Goal: Navigation & Orientation: Find specific page/section

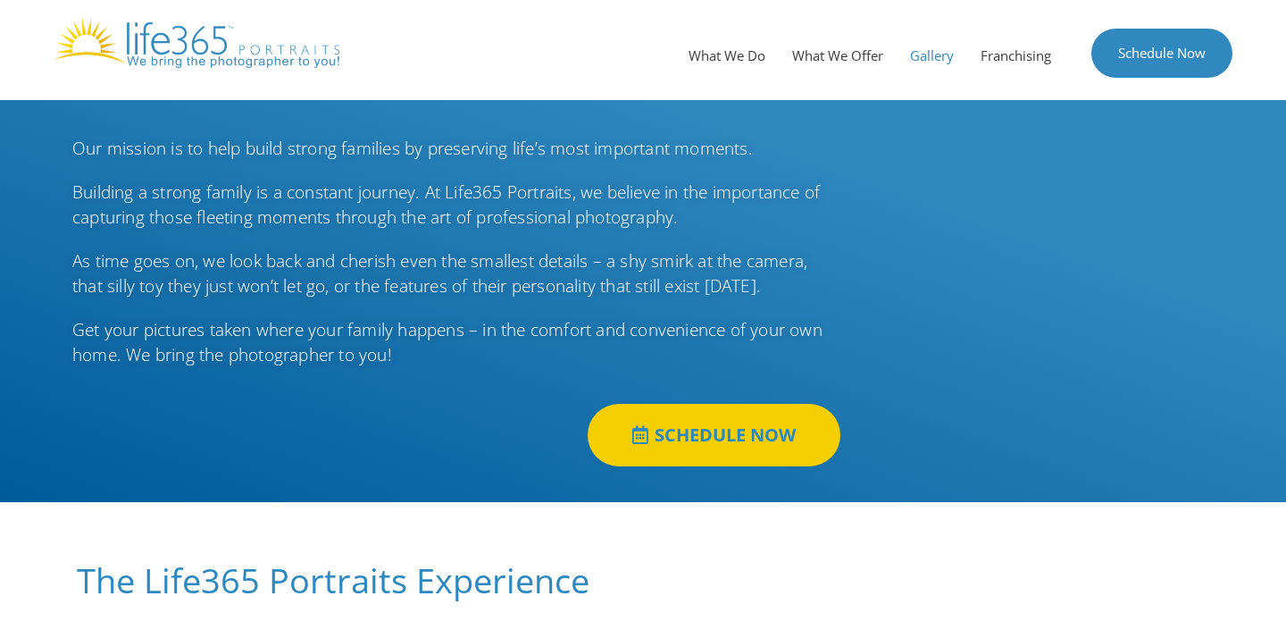
click at [935, 63] on link "Gallery" at bounding box center [932, 56] width 71 height 54
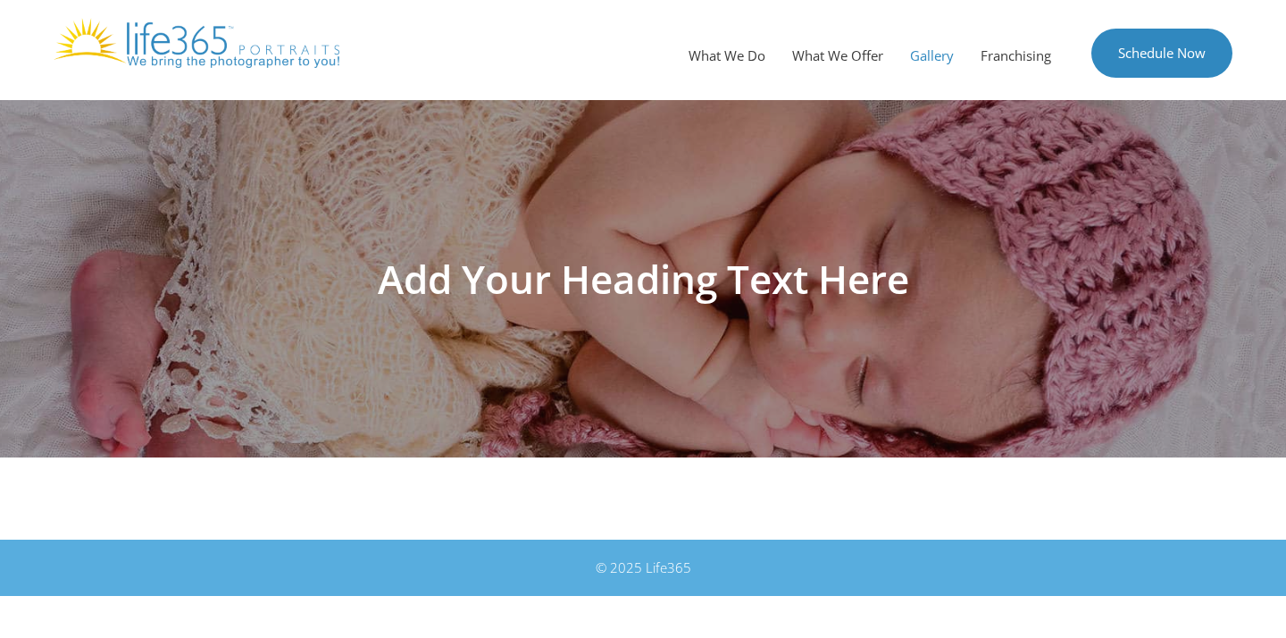
click at [705, 259] on h1 "Add Your Heading Text Here" at bounding box center [643, 278] width 1000 height 39
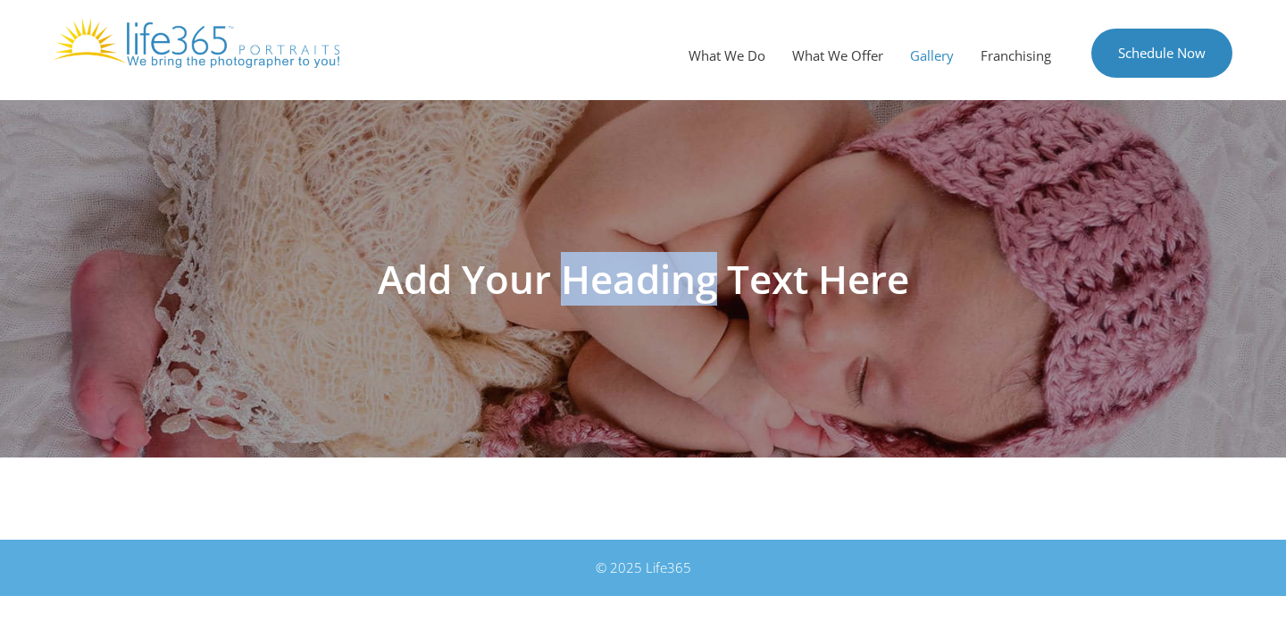
click at [705, 259] on h1 "Add Your Heading Text Here" at bounding box center [643, 278] width 1000 height 39
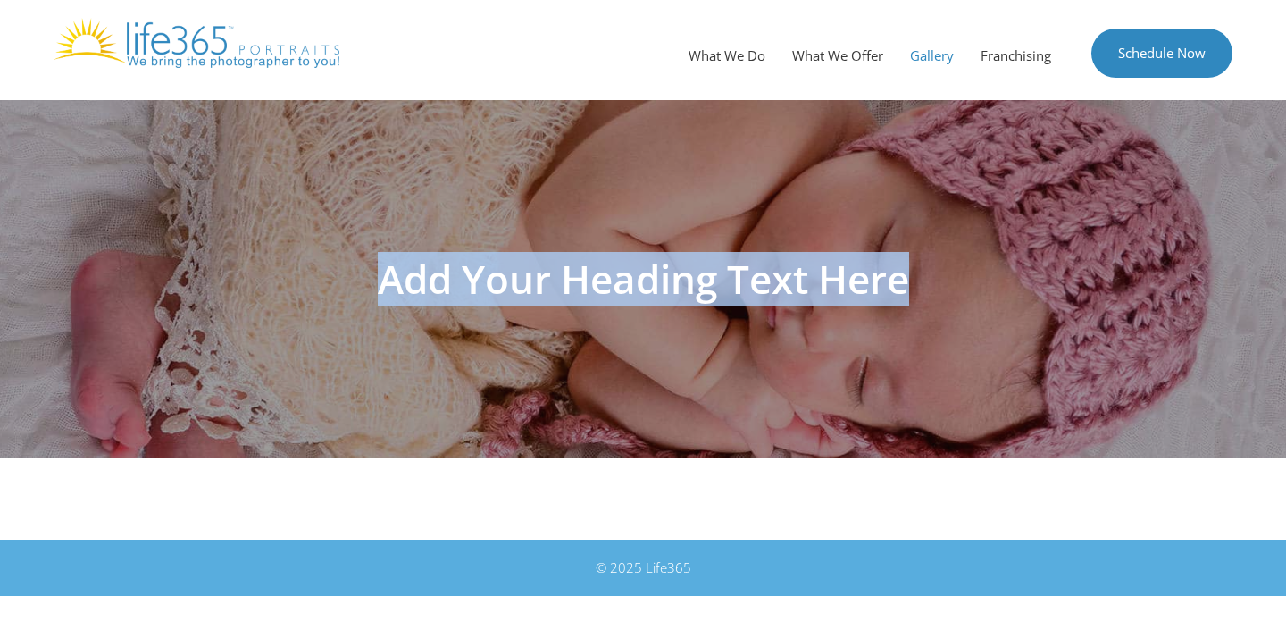
click at [705, 259] on h1 "Add Your Heading Text Here" at bounding box center [643, 278] width 1000 height 39
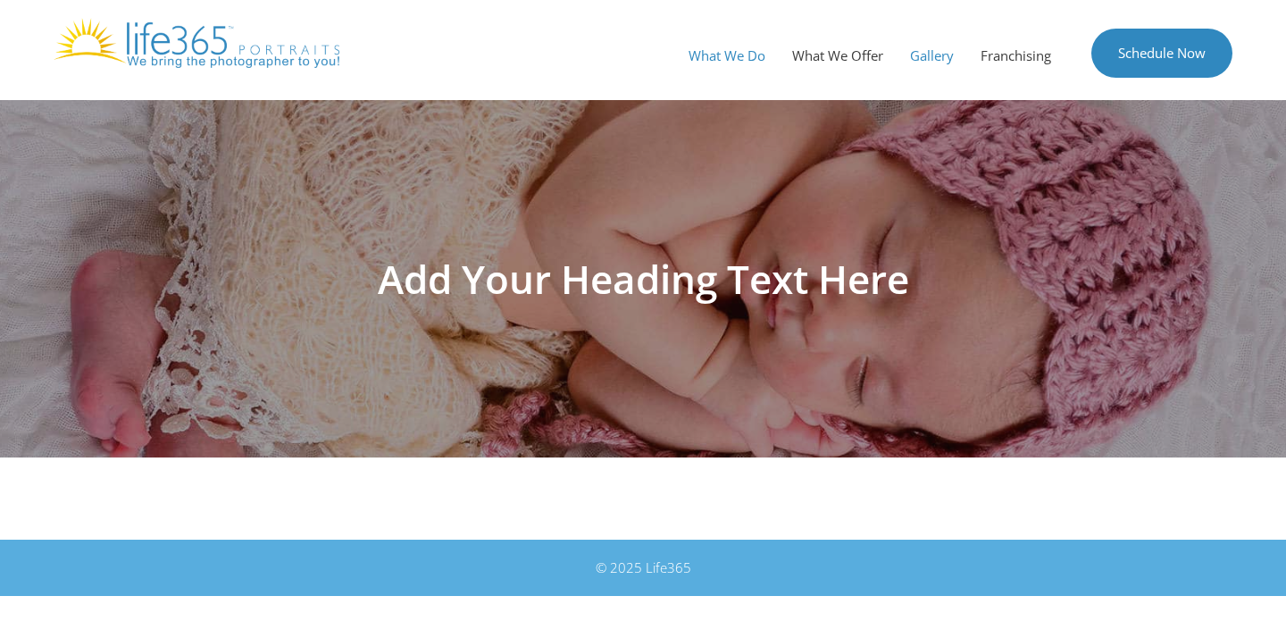
click at [746, 63] on link "What We Do" at bounding box center [727, 56] width 104 height 54
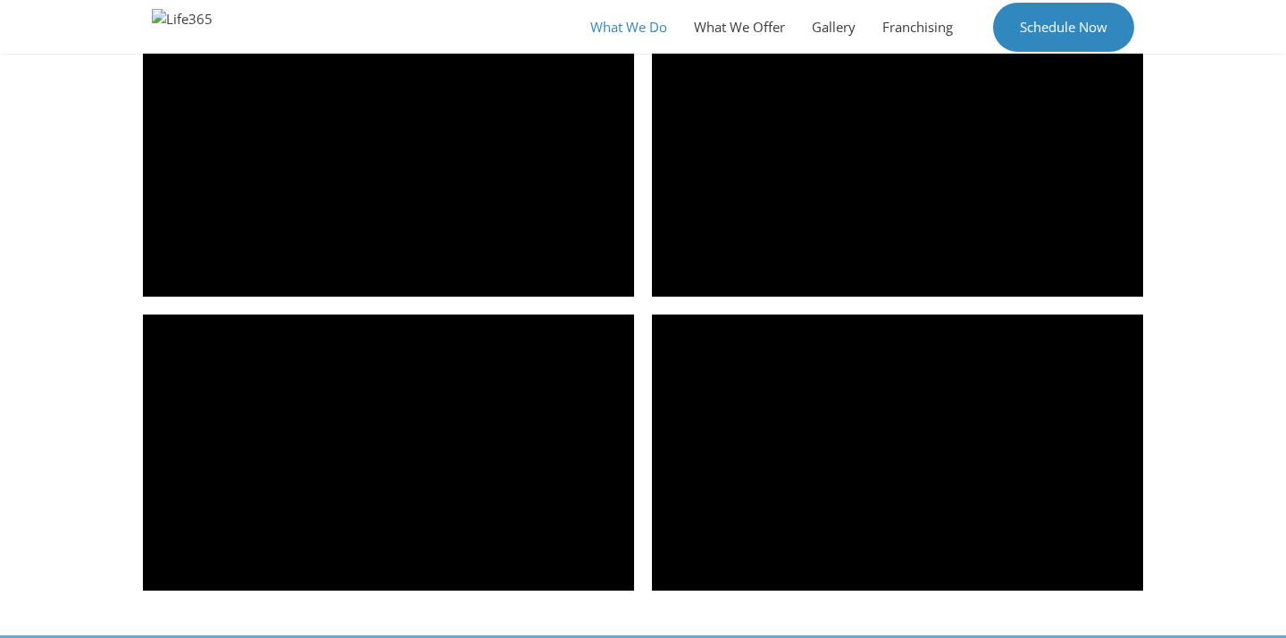
scroll to position [2576, 0]
